Goal: Complete application form

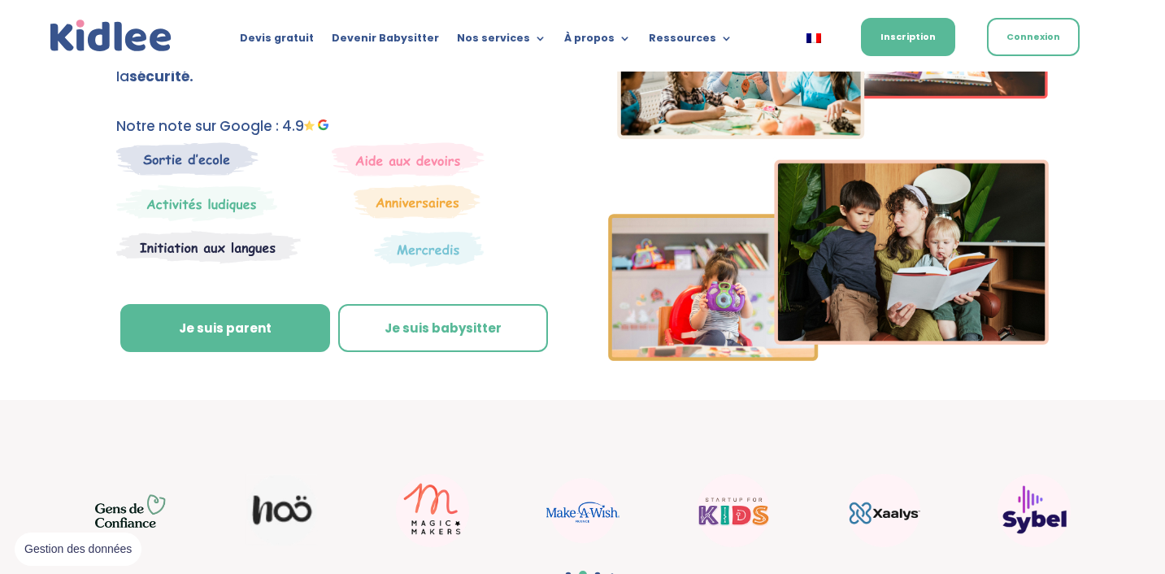
scroll to position [189, 0]
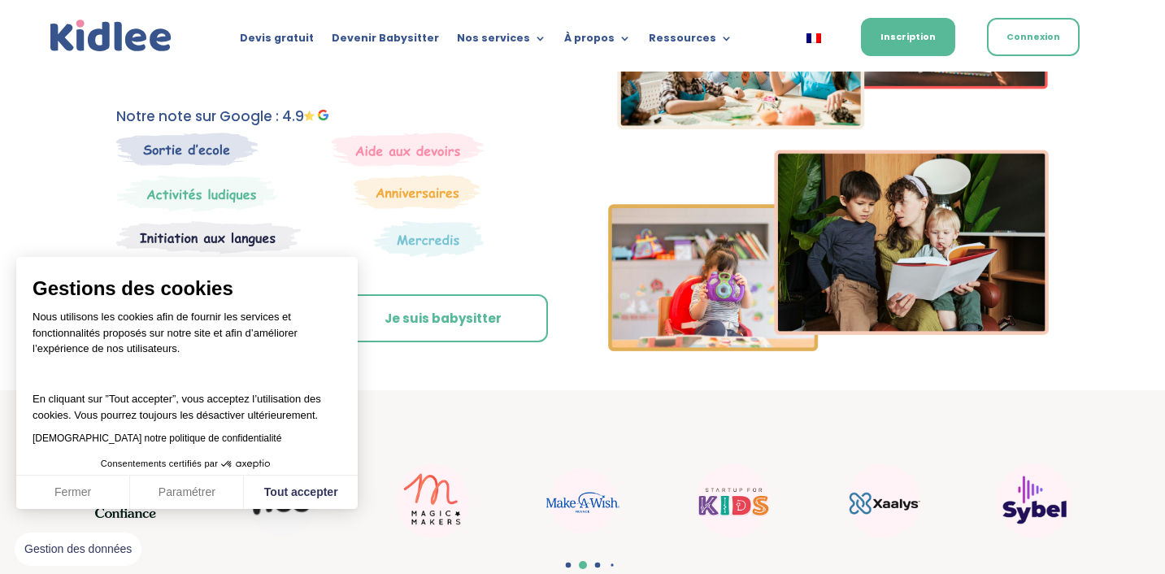
click at [230, 302] on div "Gestions des cookies Nous utilisons les cookies afin de fournir les services et…" at bounding box center [187, 383] width 342 height 252
click at [75, 488] on button "Fermer" at bounding box center [73, 493] width 114 height 34
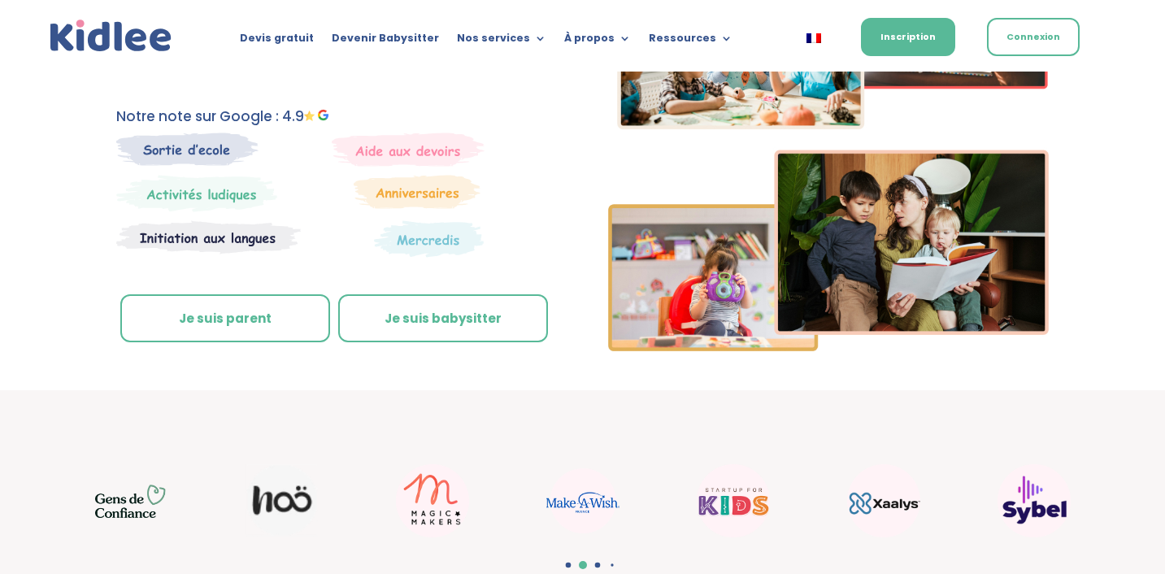
click at [243, 313] on link "Je suis parent" at bounding box center [225, 318] width 210 height 49
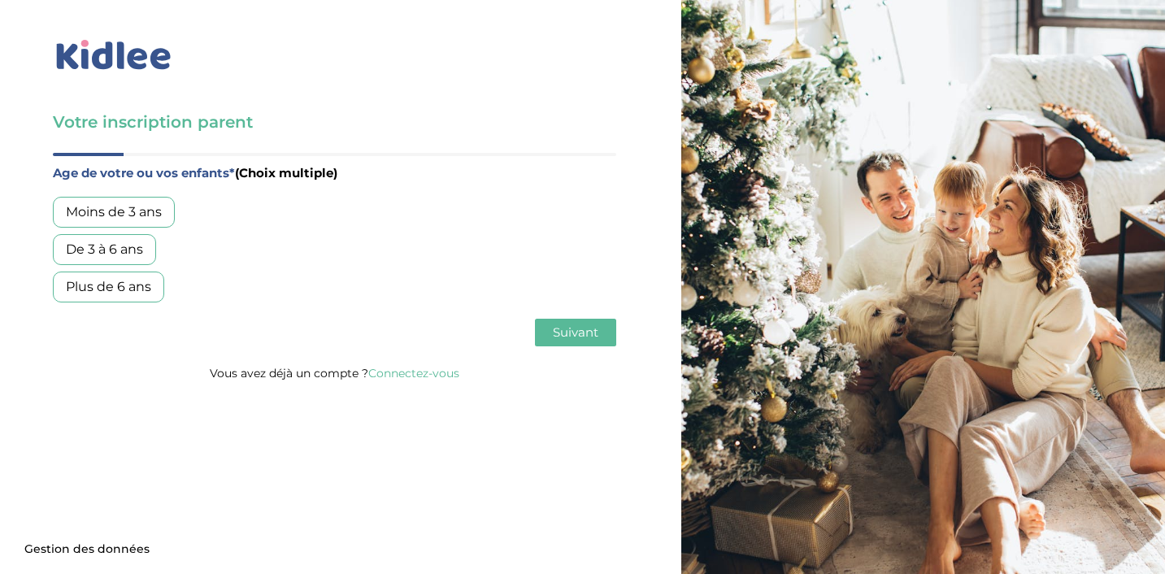
click at [93, 255] on div "De 3 à 6 ans" at bounding box center [104, 249] width 103 height 31
click at [590, 342] on button "Suivant" at bounding box center [575, 333] width 81 height 28
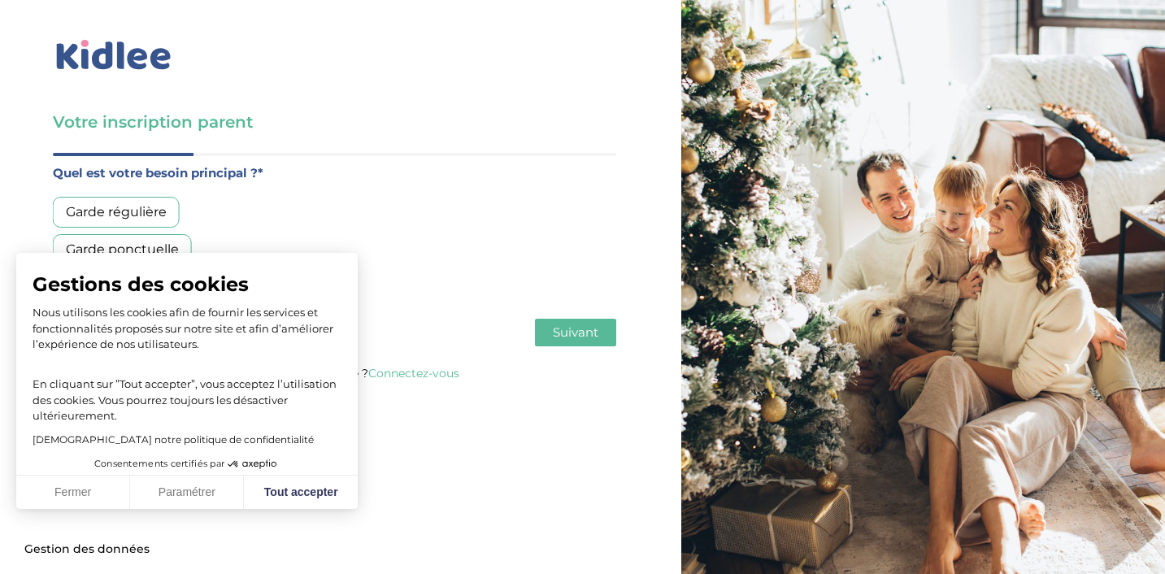
click at [150, 218] on div "Garde régulière" at bounding box center [116, 212] width 127 height 31
click at [581, 338] on span "Suivant" at bounding box center [576, 331] width 46 height 15
click at [64, 500] on button "Fermer" at bounding box center [73, 493] width 114 height 34
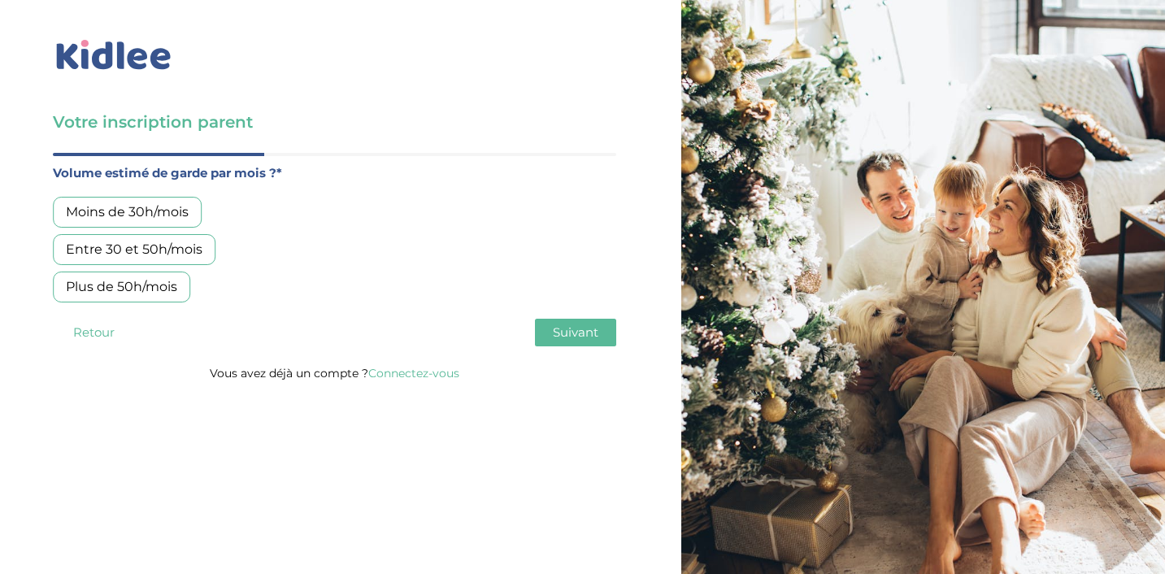
drag, startPoint x: 166, startPoint y: 250, endPoint x: 162, endPoint y: 220, distance: 31.2
click at [162, 220] on div "Moins de 30h/mois Entre 30 et 50h/mois Plus de 50h/mois" at bounding box center [335, 250] width 564 height 106
click at [162, 220] on div "Moins de 30h/mois" at bounding box center [127, 212] width 149 height 31
click at [577, 327] on span "Suivant" at bounding box center [576, 331] width 46 height 15
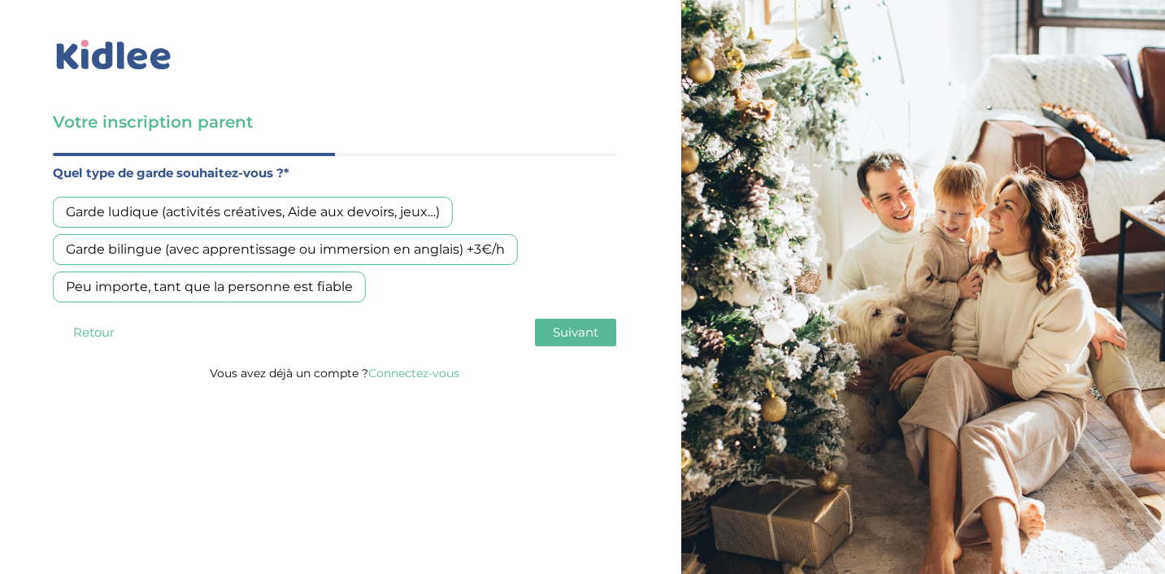
click at [91, 70] on img at bounding box center [114, 55] width 122 height 37
